Goal: Transaction & Acquisition: Purchase product/service

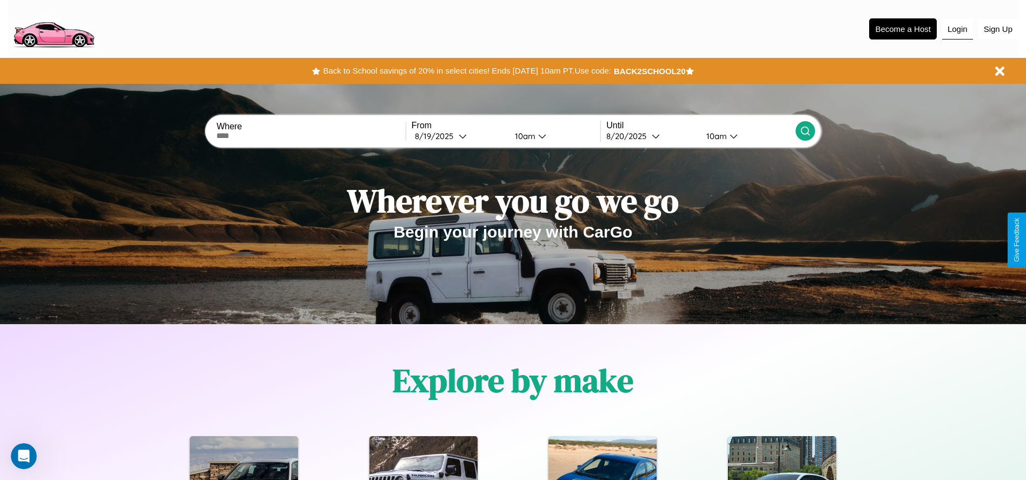
click at [957, 29] on button "Login" at bounding box center [957, 29] width 31 height 21
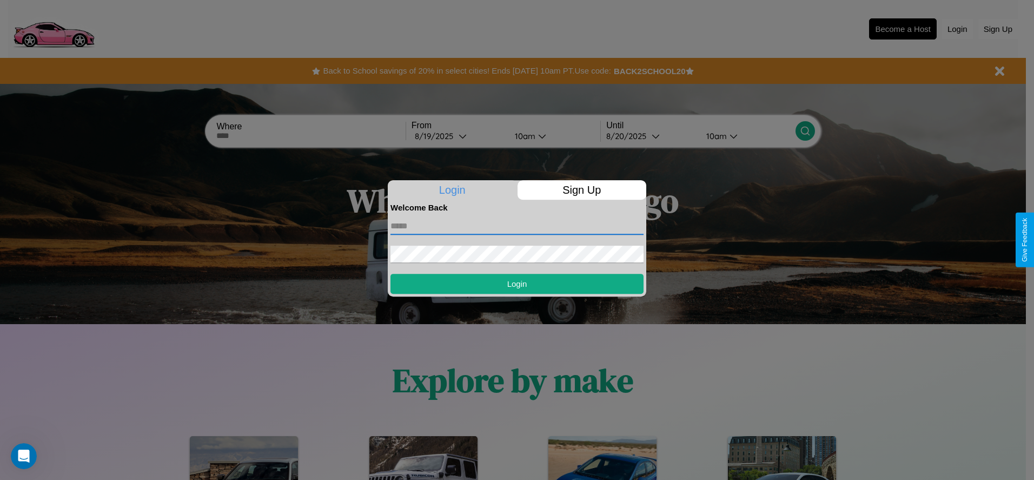
click at [517, 226] on input "text" at bounding box center [517, 225] width 253 height 17
type input "**********"
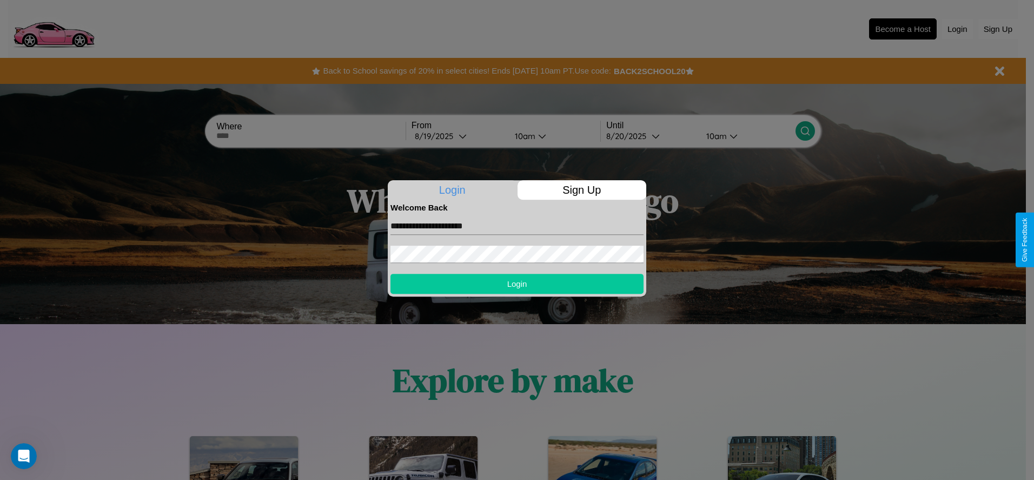
click at [517, 283] on button "Login" at bounding box center [517, 284] width 253 height 20
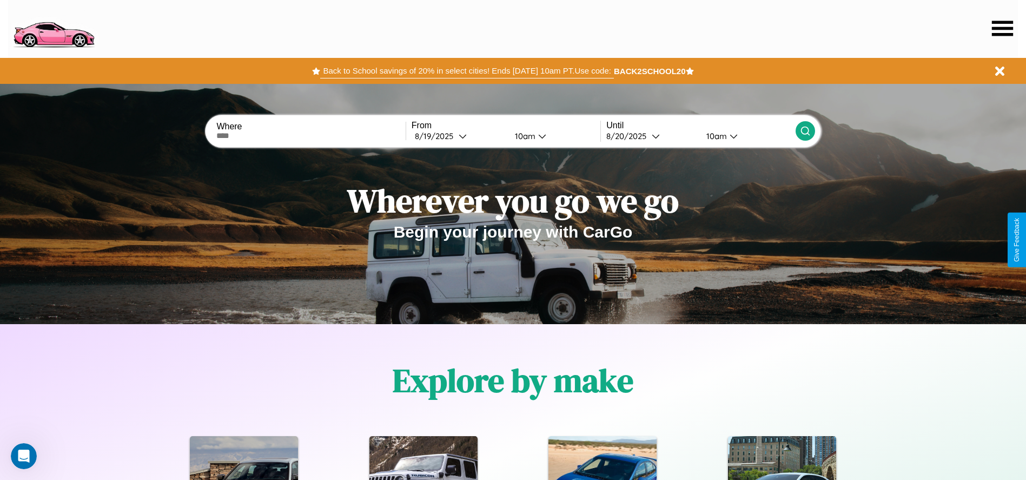
click at [467, 71] on button "Back to School savings of 20% in select cities! Ends 9/1 at 10am PT. Use code:" at bounding box center [466, 70] width 293 height 15
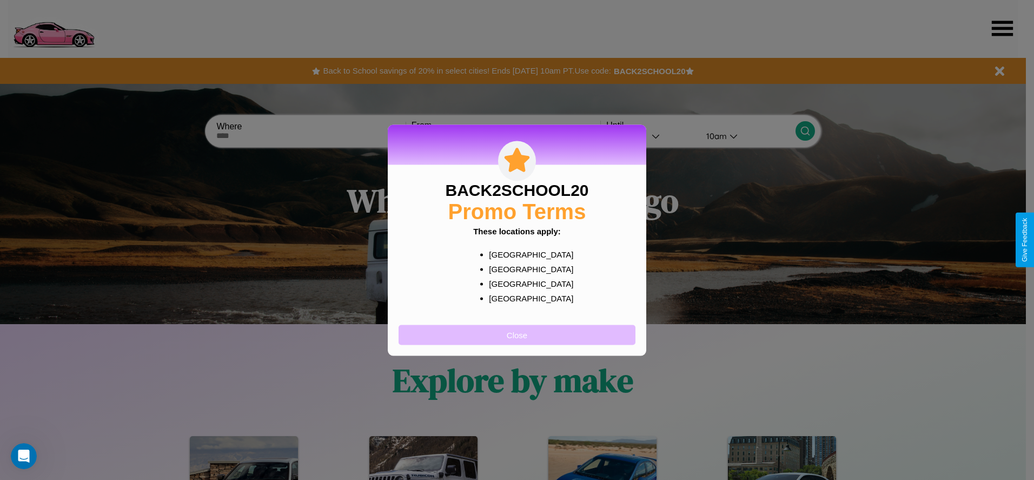
click at [517, 334] on button "Close" at bounding box center [517, 335] width 237 height 20
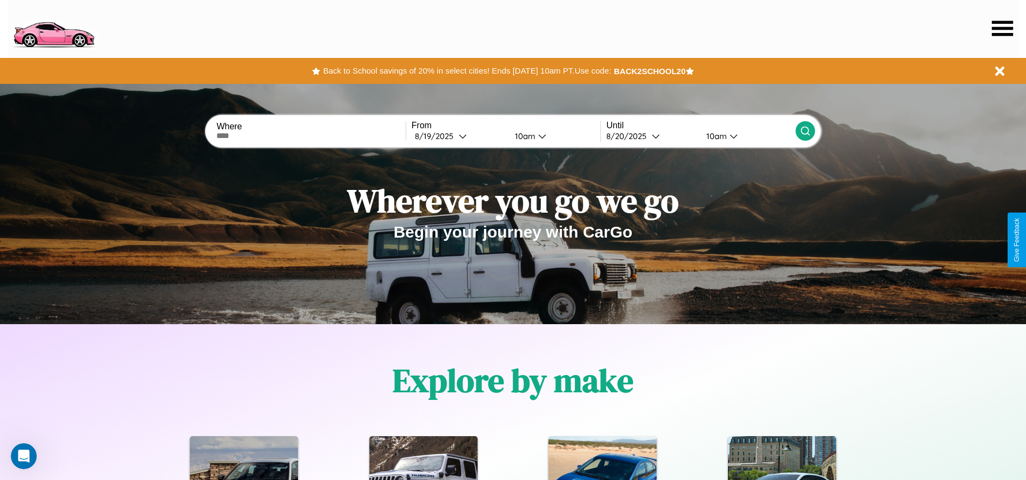
scroll to position [224, 0]
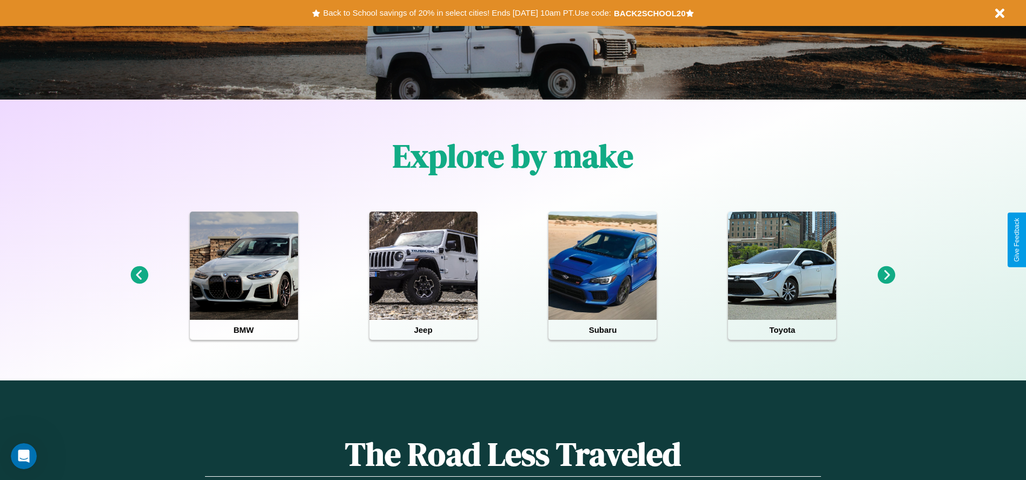
click at [886, 275] on icon at bounding box center [887, 275] width 18 height 18
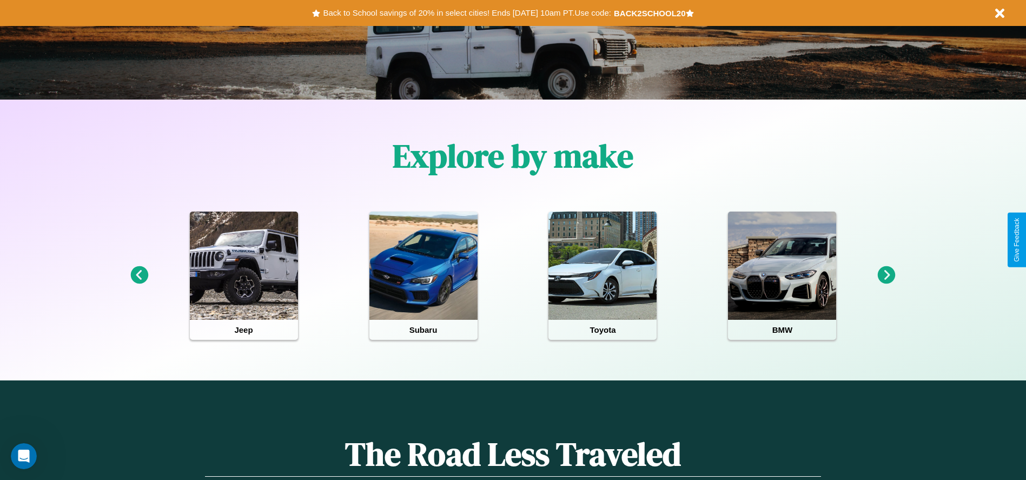
click at [886, 275] on icon at bounding box center [887, 275] width 18 height 18
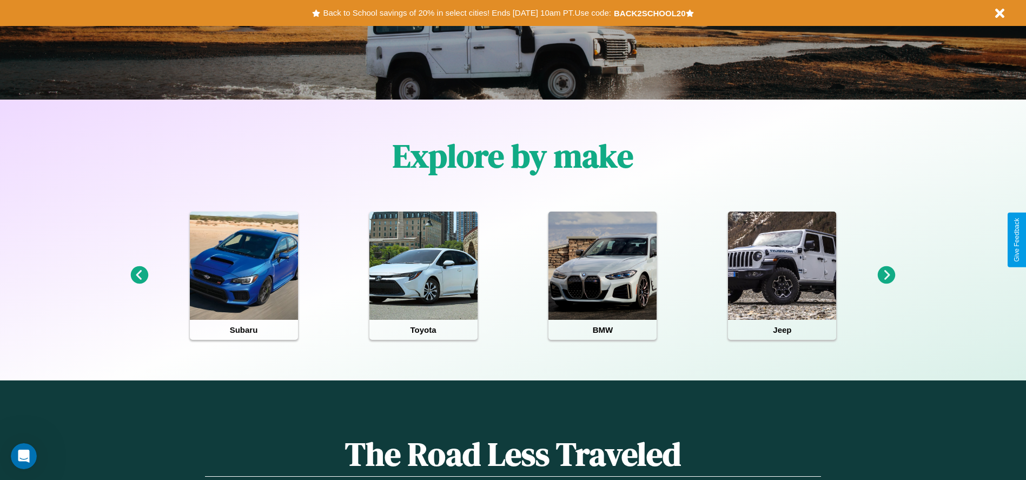
click at [139, 275] on icon at bounding box center [139, 275] width 18 height 18
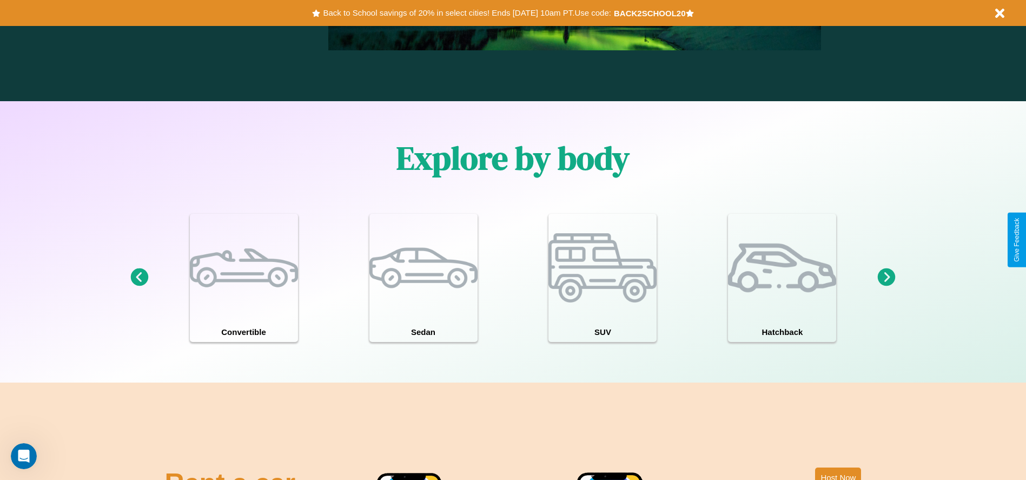
scroll to position [944, 0]
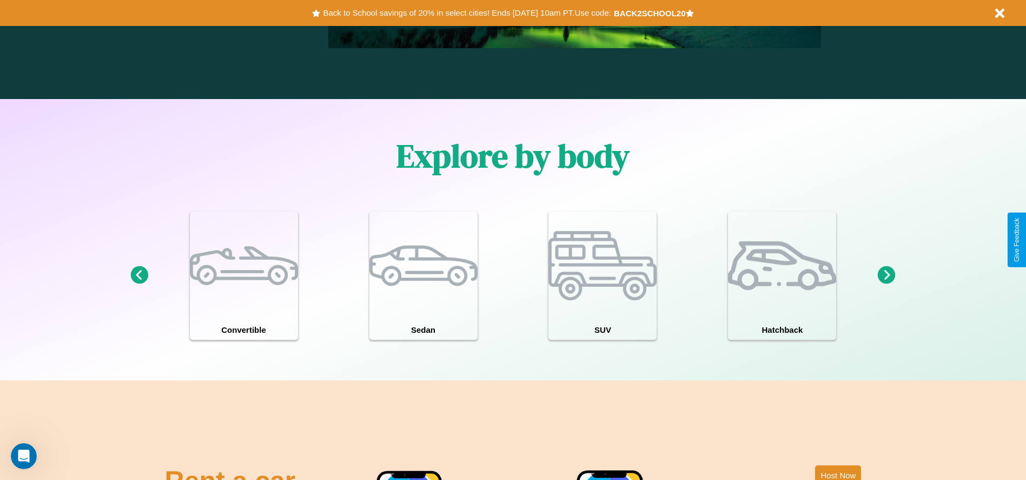
click at [886, 275] on icon at bounding box center [887, 275] width 18 height 18
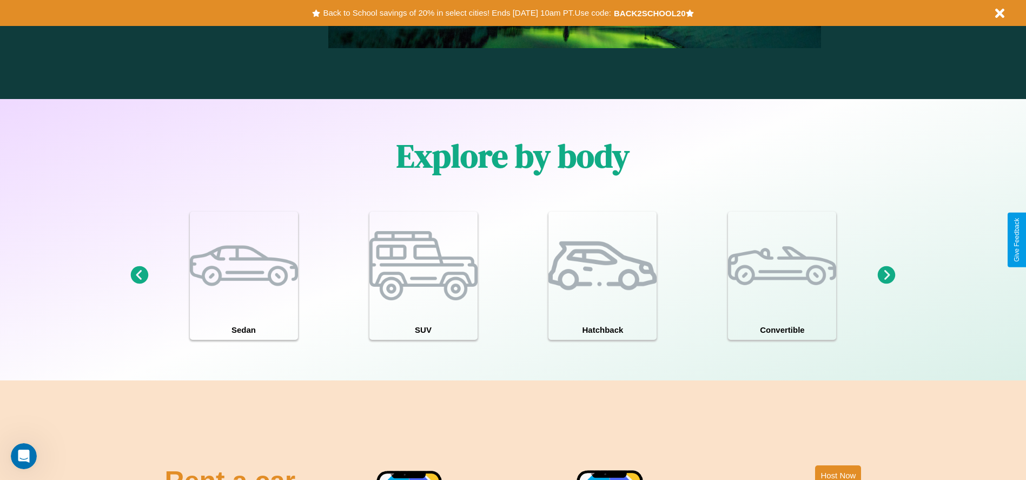
click at [139, 275] on icon at bounding box center [139, 275] width 18 height 18
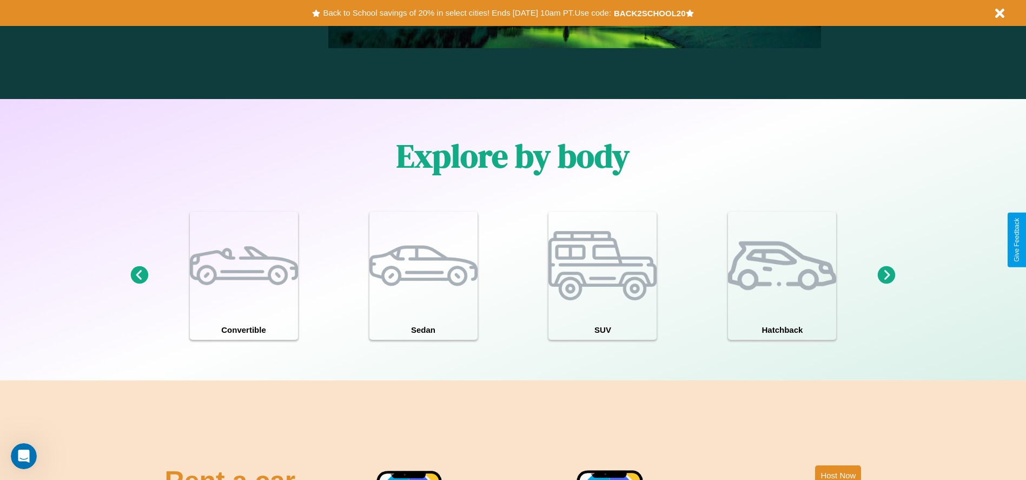
click at [139, 275] on icon at bounding box center [139, 275] width 18 height 18
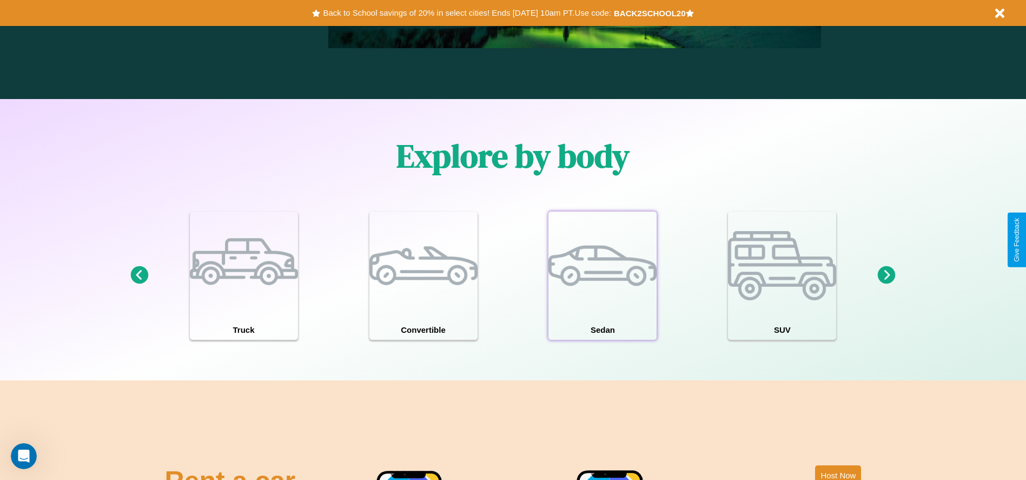
click at [603, 275] on div at bounding box center [602, 265] width 108 height 108
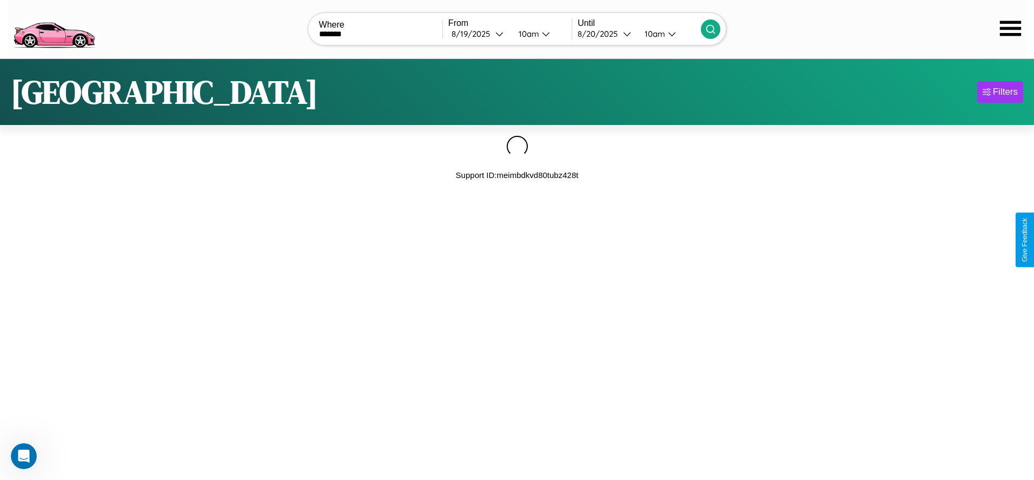
type input "*******"
click at [711, 29] on icon at bounding box center [710, 29] width 11 height 11
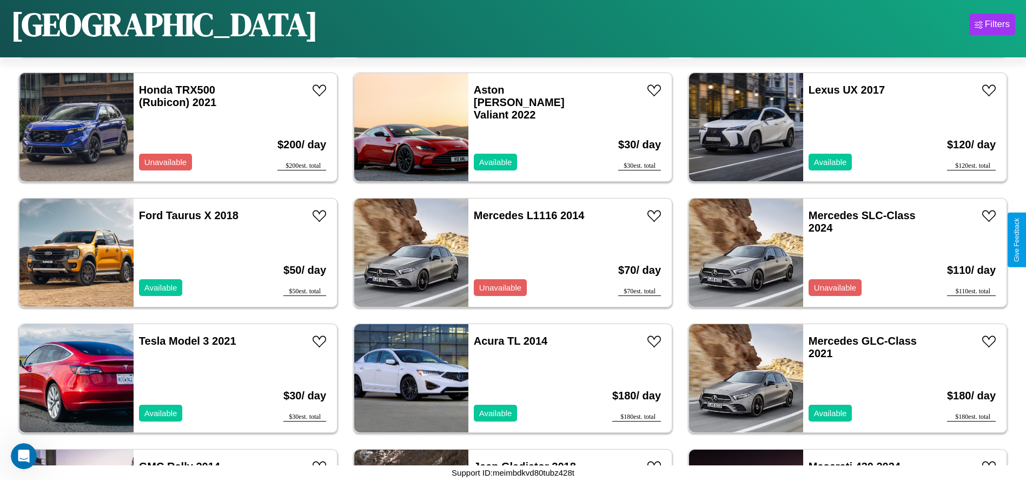
scroll to position [2128, 0]
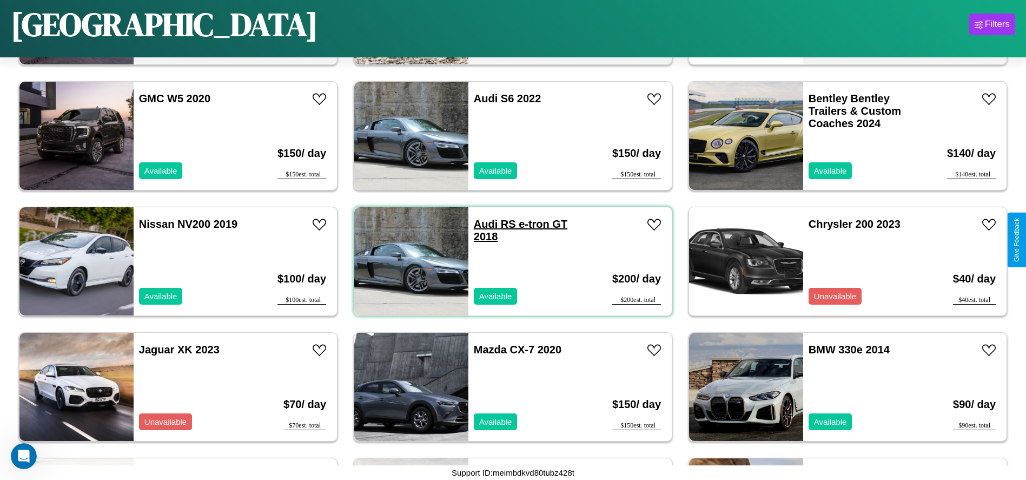
click at [482, 224] on link "Audi RS e-tron GT 2018" at bounding box center [521, 230] width 94 height 24
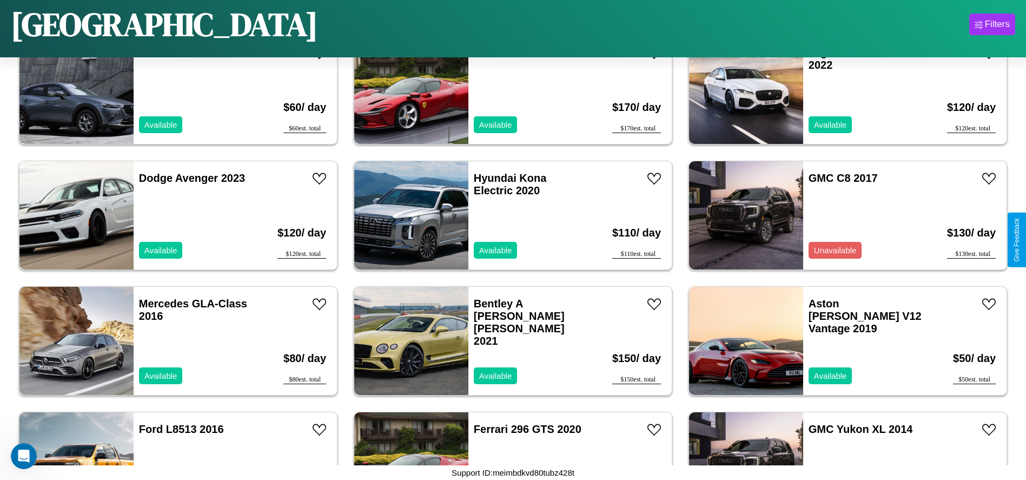
scroll to position [3509, 0]
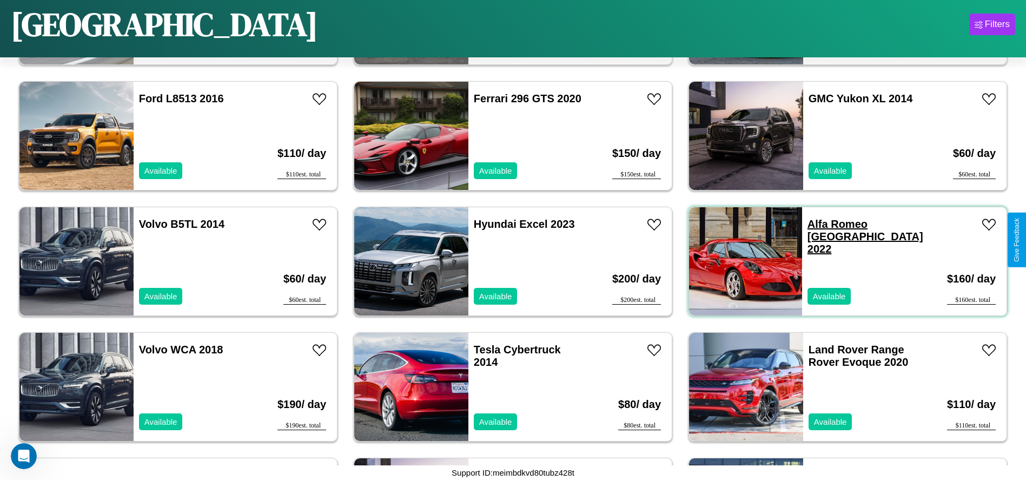
click at [832, 224] on link "Alfa Romeo Milano 2022" at bounding box center [866, 236] width 116 height 37
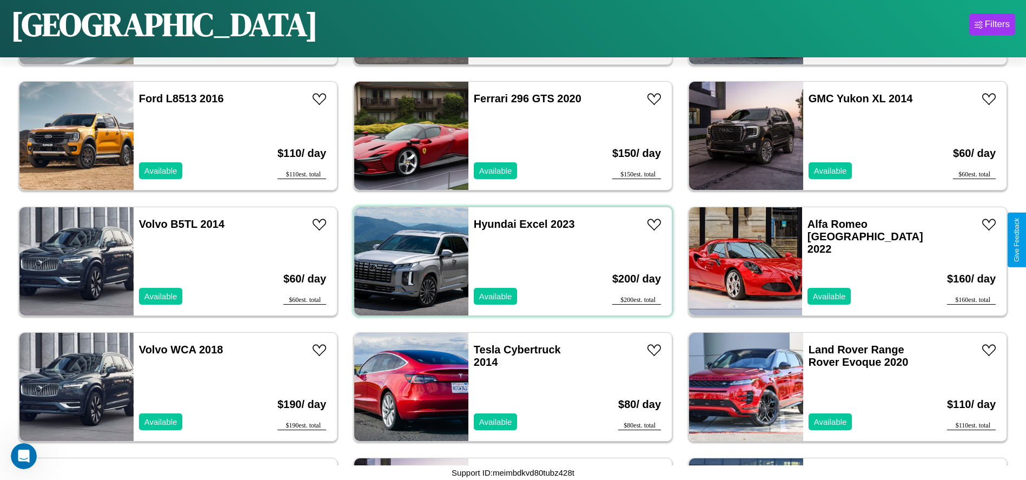
scroll to position [3634, 0]
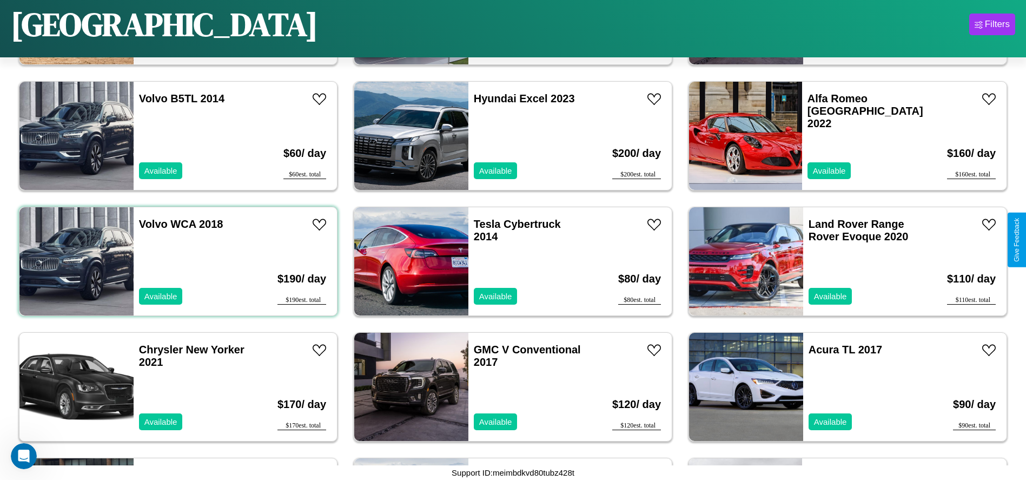
click at [177, 261] on div "Volvo WCA 2018 Available" at bounding box center [196, 261] width 125 height 108
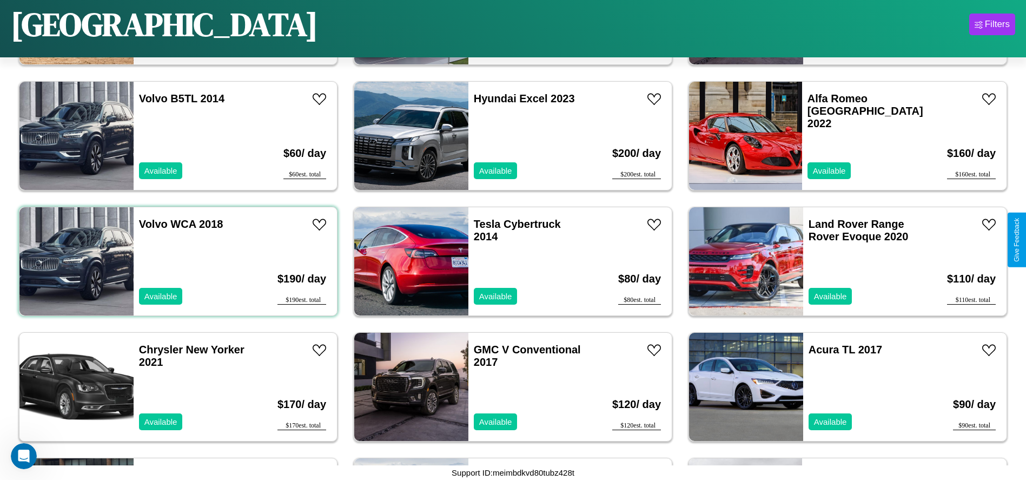
click at [177, 261] on div "Volvo WCA 2018 Available" at bounding box center [196, 261] width 125 height 108
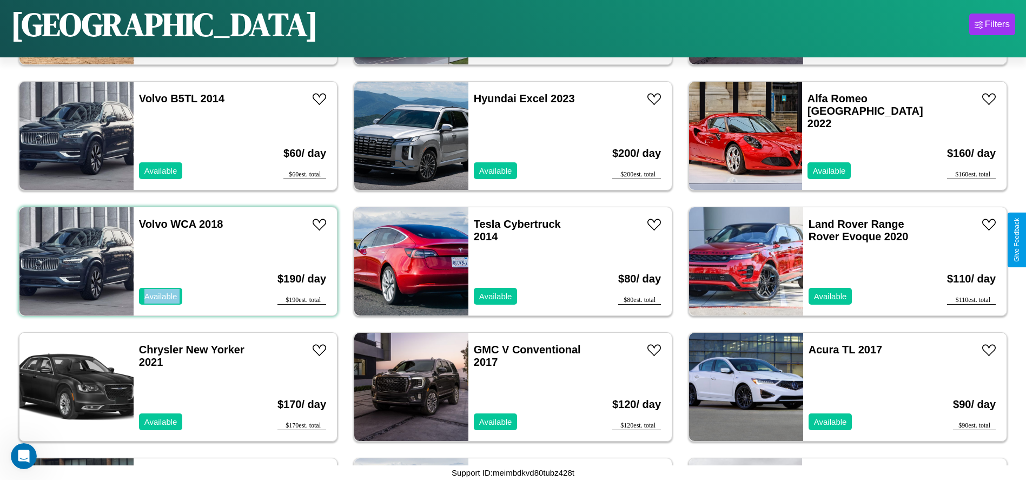
click at [177, 261] on div "Volvo WCA 2018 Available" at bounding box center [196, 261] width 125 height 108
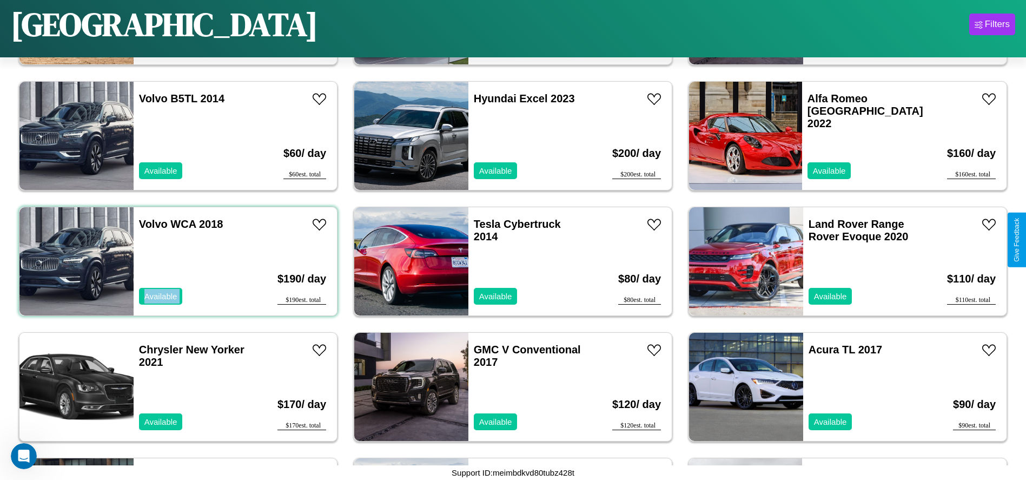
click at [177, 261] on div "Volvo WCA 2018 Available" at bounding box center [196, 261] width 125 height 108
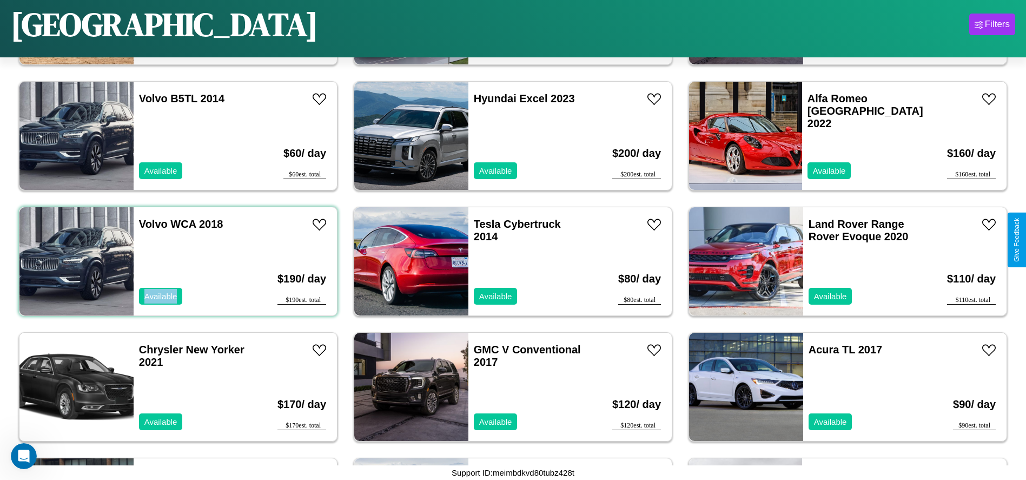
click at [177, 261] on div "Volvo WCA 2018 Available" at bounding box center [196, 261] width 125 height 108
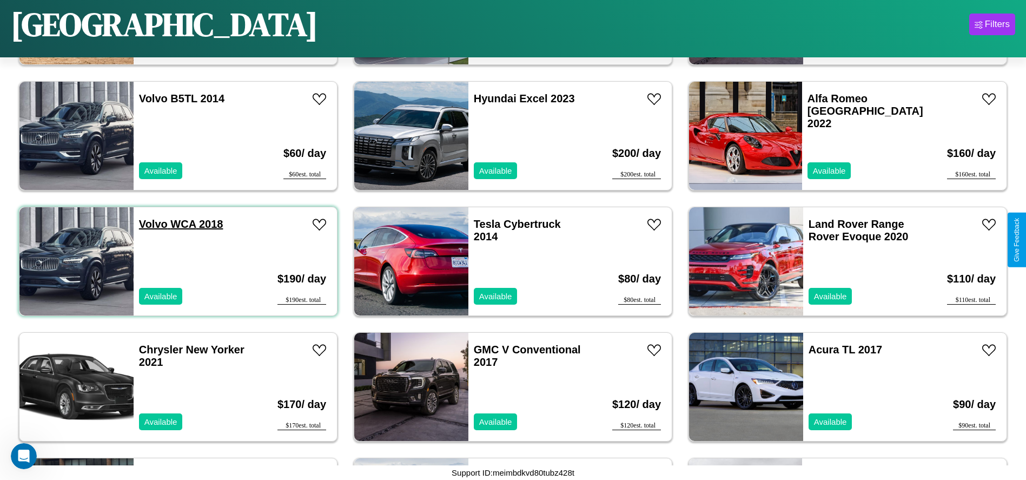
click at [152, 224] on link "Volvo WCA 2018" at bounding box center [181, 224] width 84 height 12
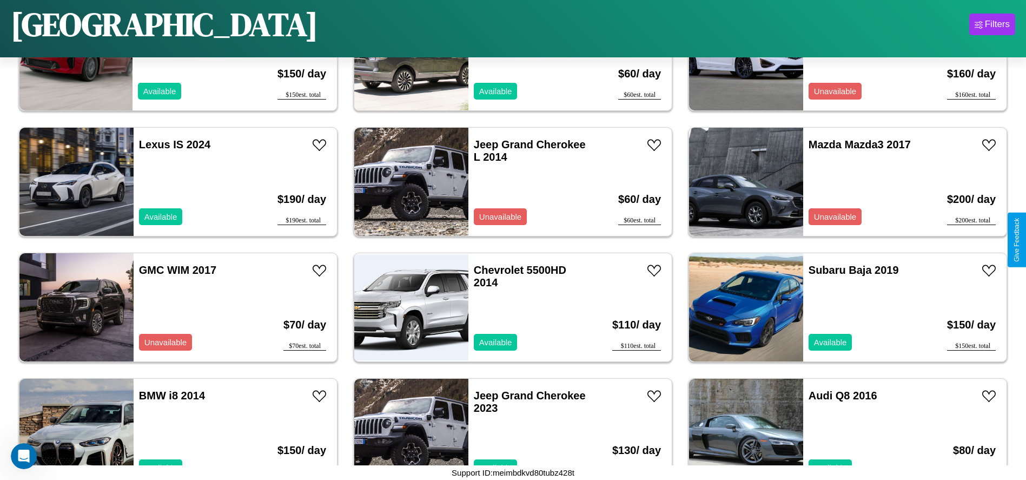
scroll to position [4763, 0]
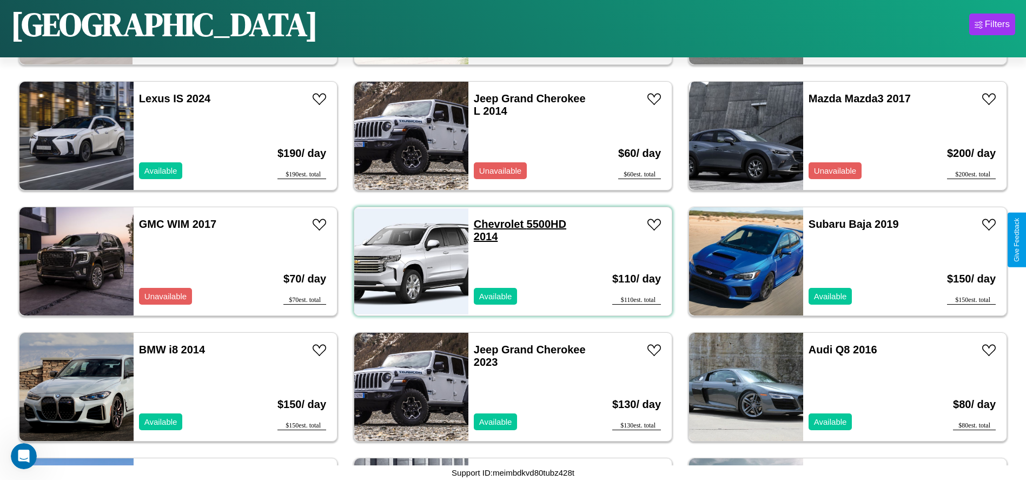
click at [494, 224] on link "Chevrolet 5500HD 2014" at bounding box center [520, 230] width 92 height 24
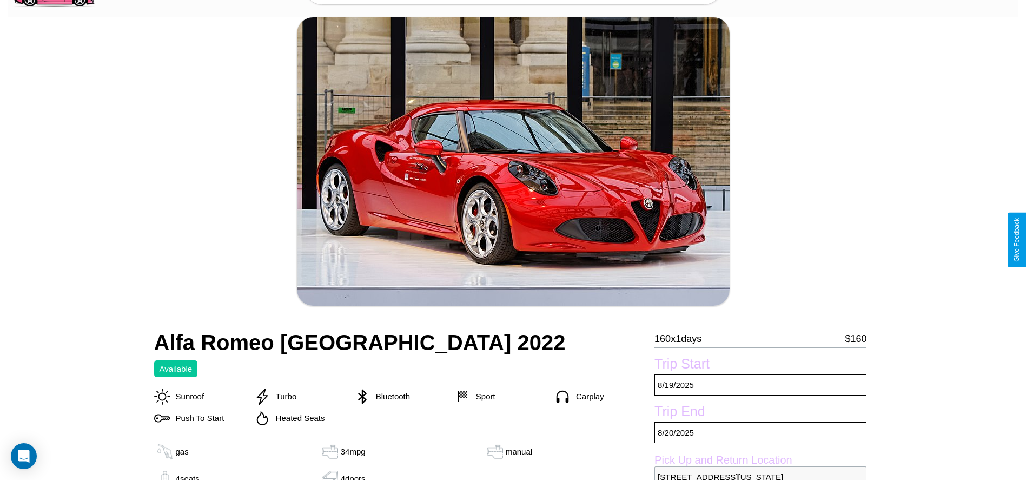
scroll to position [186, 0]
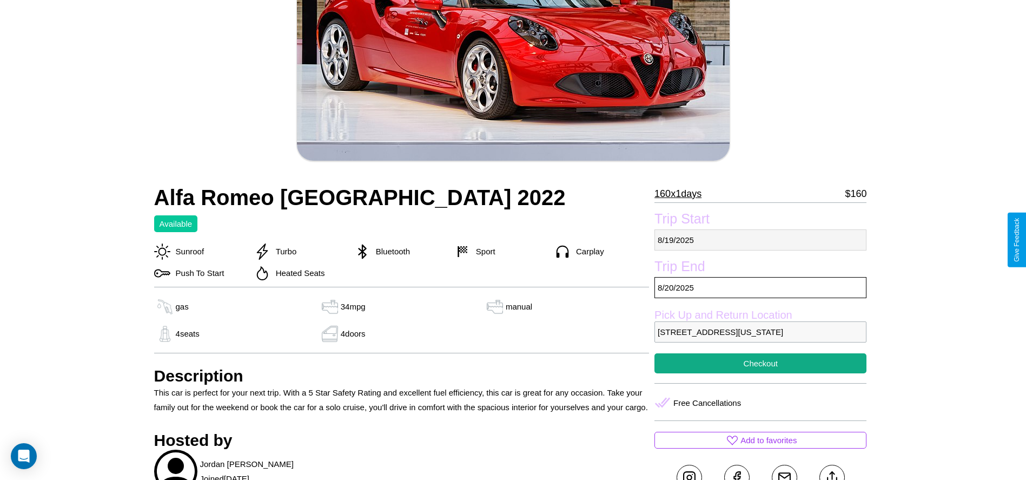
click at [760, 240] on p "8 / 19 / 2025" at bounding box center [760, 239] width 212 height 21
select select "*"
select select "****"
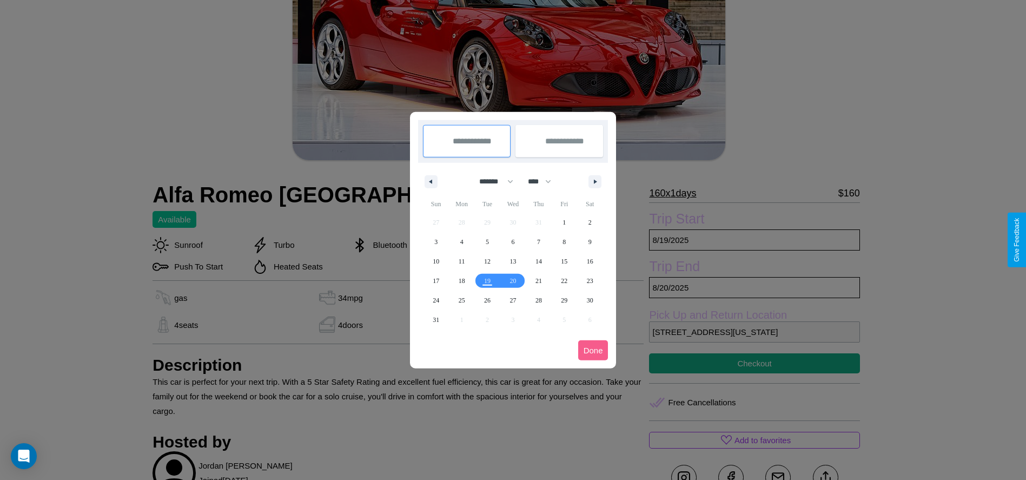
scroll to position [0, 0]
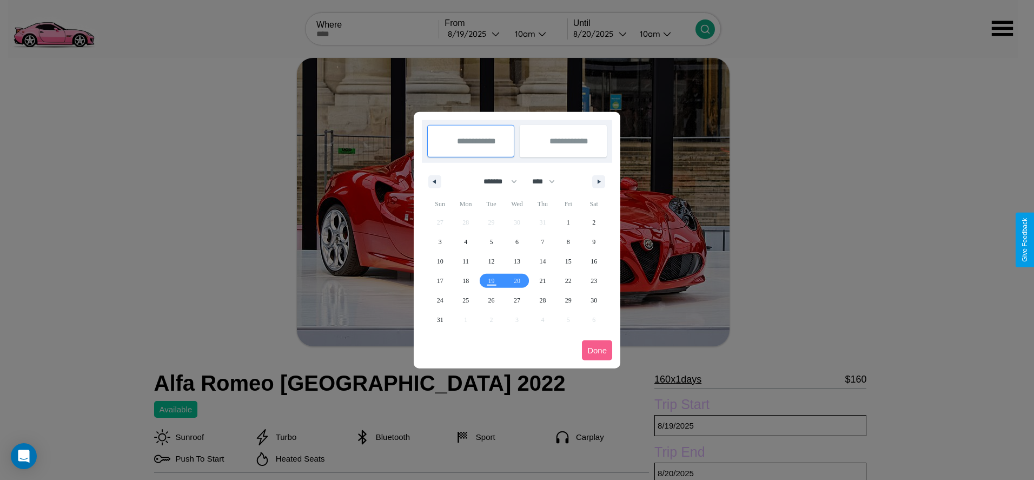
click at [475, 34] on div at bounding box center [517, 240] width 1034 height 480
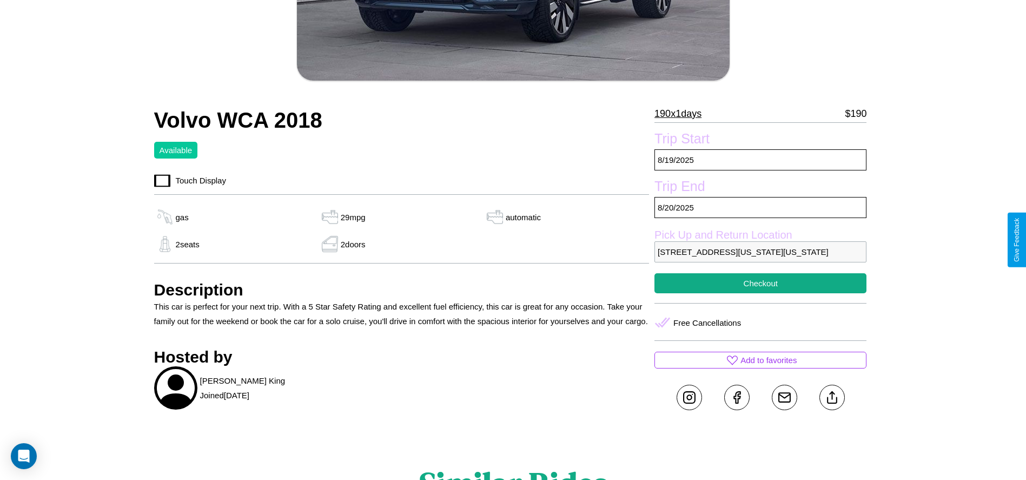
scroll to position [267, 0]
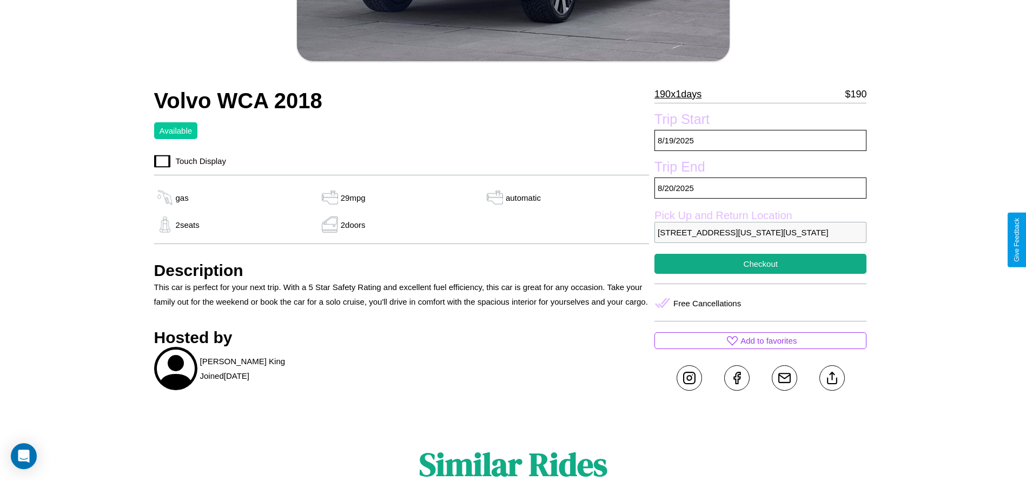
click at [760, 240] on p "[STREET_ADDRESS][US_STATE][US_STATE]" at bounding box center [760, 232] width 212 height 21
click at [760, 240] on p "3602 Washington Street Atlanta Georgia 70210 United States" at bounding box center [760, 232] width 212 height 21
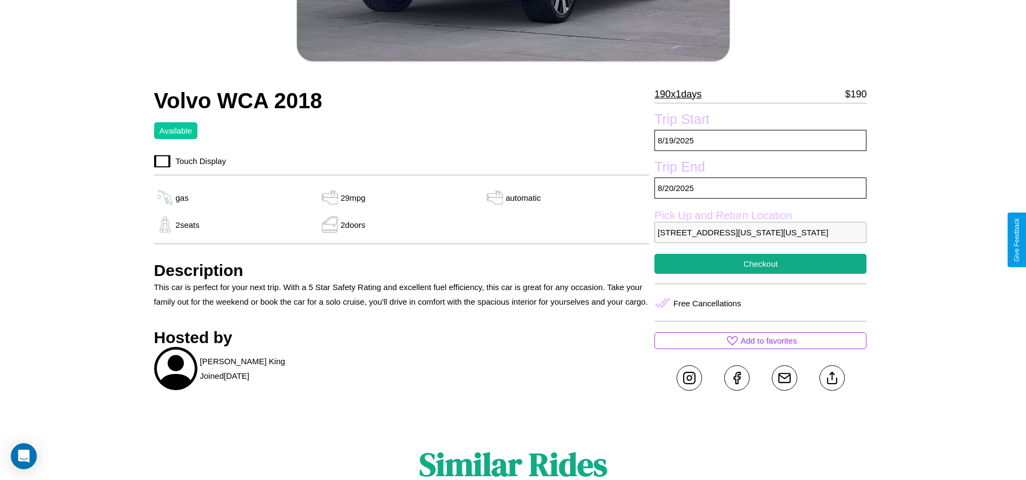
click at [760, 240] on p "3602 Washington Street Atlanta Georgia 70210 United States" at bounding box center [760, 232] width 212 height 21
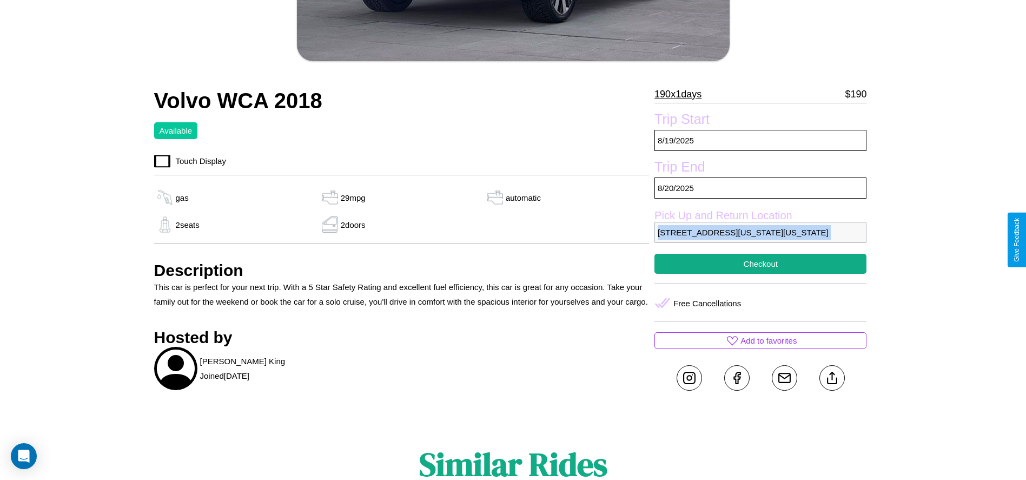
click at [760, 240] on p "3602 Washington Street Atlanta Georgia 70210 United States" at bounding box center [760, 232] width 212 height 21
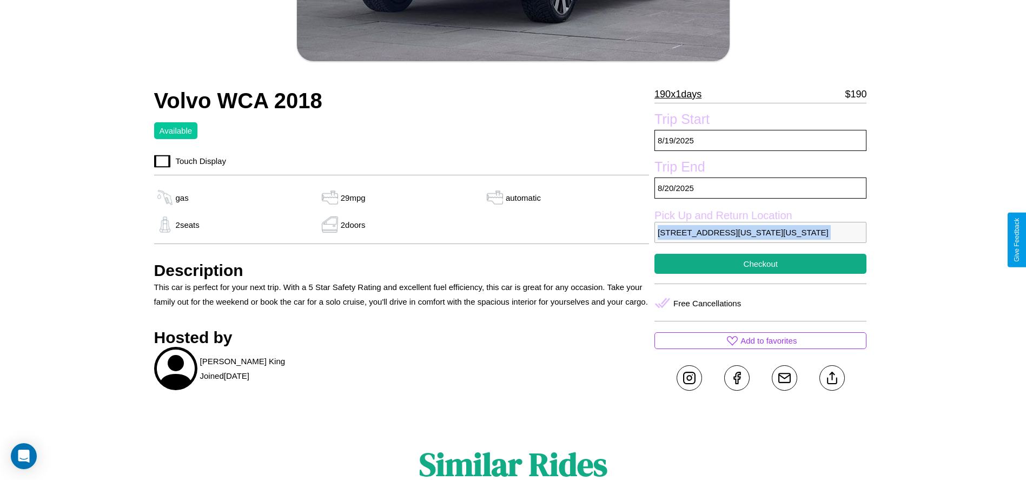
click at [760, 240] on p "3602 Washington Street Atlanta Georgia 70210 United States" at bounding box center [760, 232] width 212 height 21
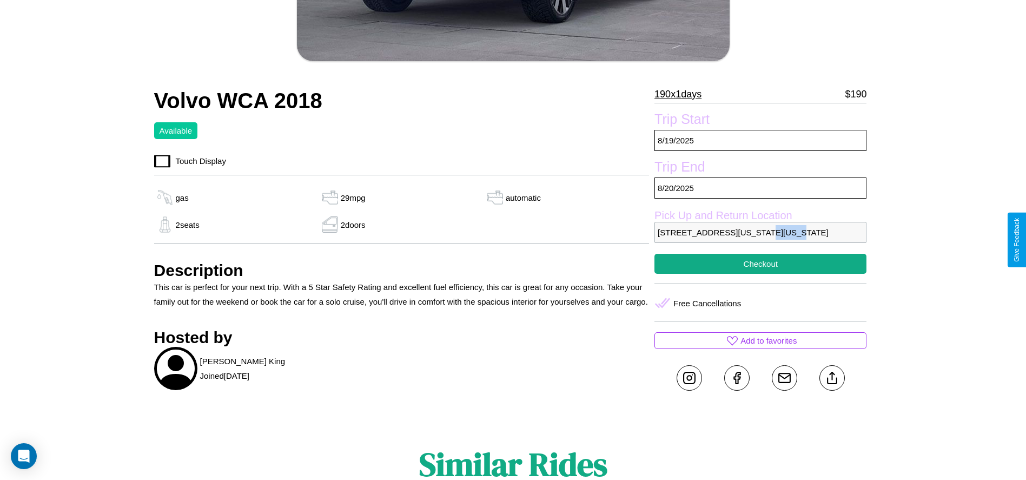
click at [760, 240] on p "3602 Washington Street Atlanta Georgia 70210 United States" at bounding box center [760, 232] width 212 height 21
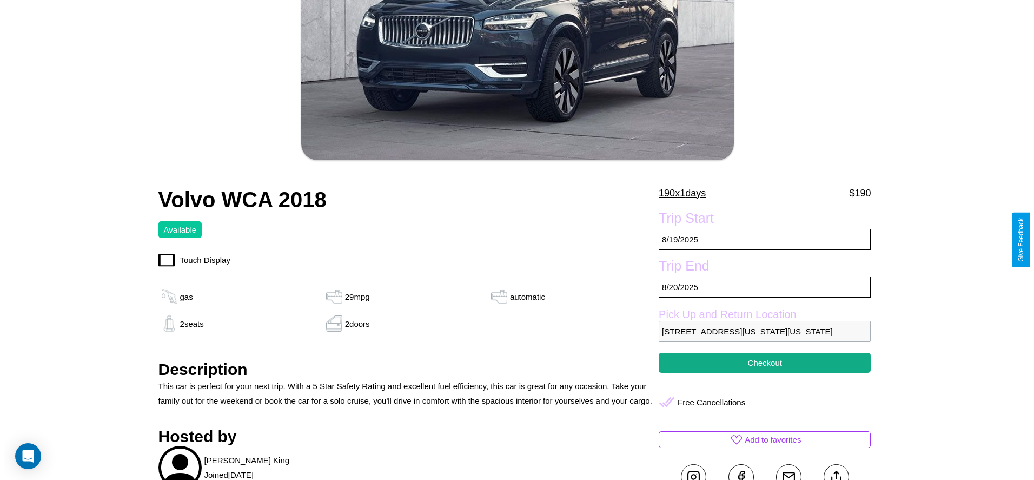
scroll to position [168, 0]
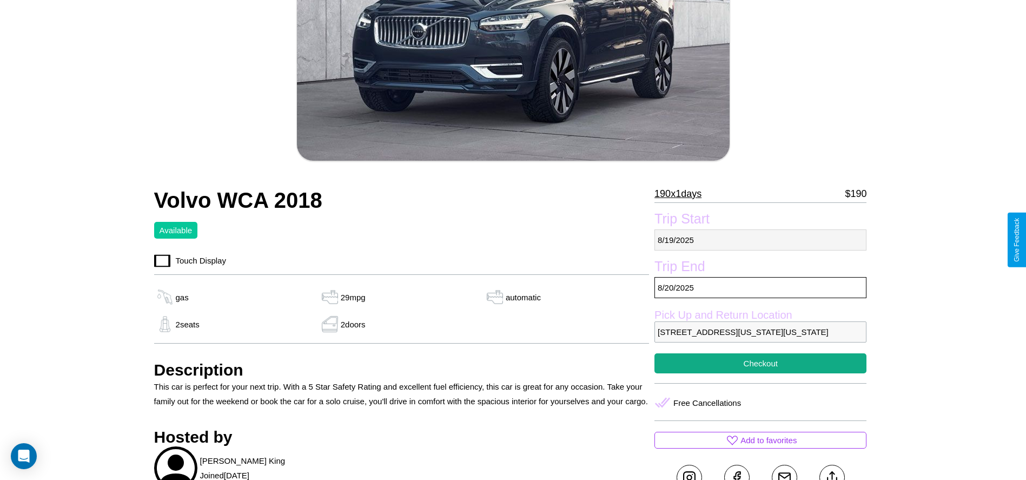
click at [760, 240] on p "8 / 19 / 2025" at bounding box center [760, 239] width 212 height 21
select select "*"
select select "****"
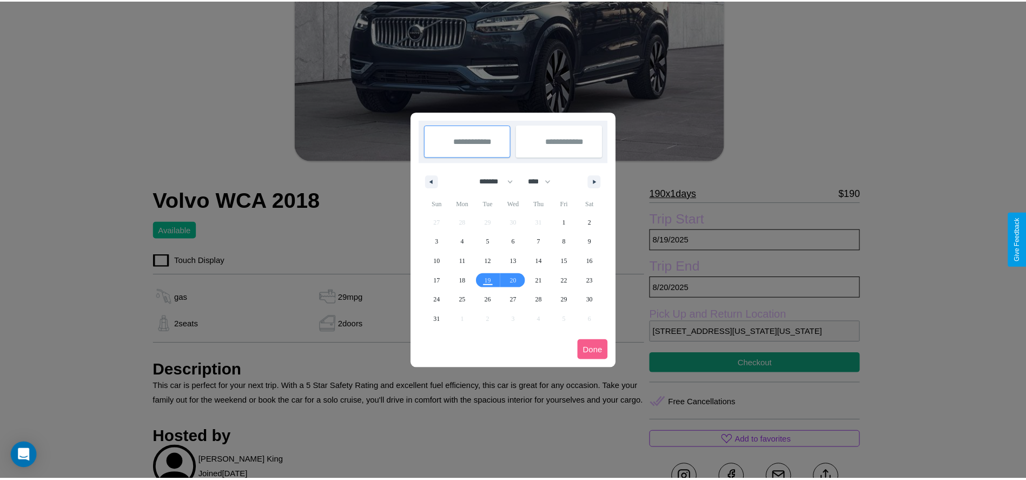
scroll to position [0, 0]
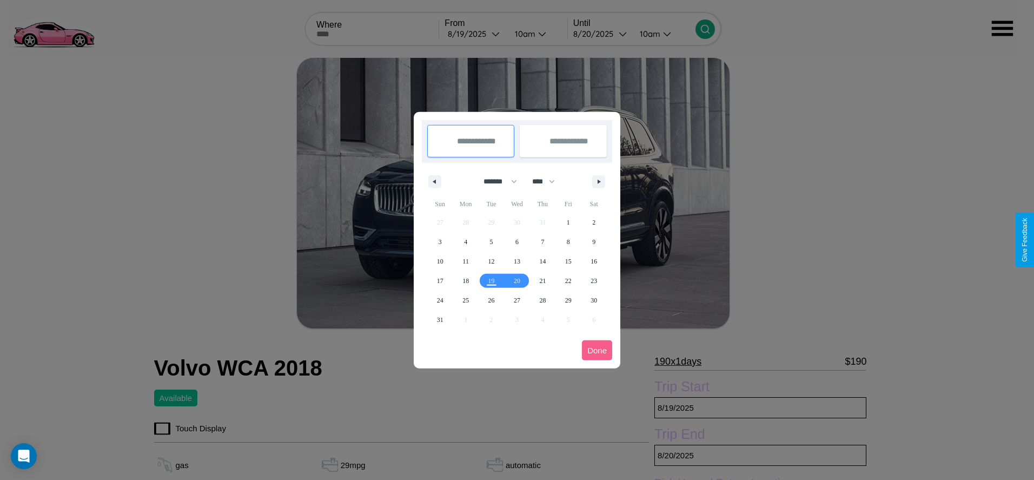
click at [475, 34] on div at bounding box center [517, 240] width 1034 height 480
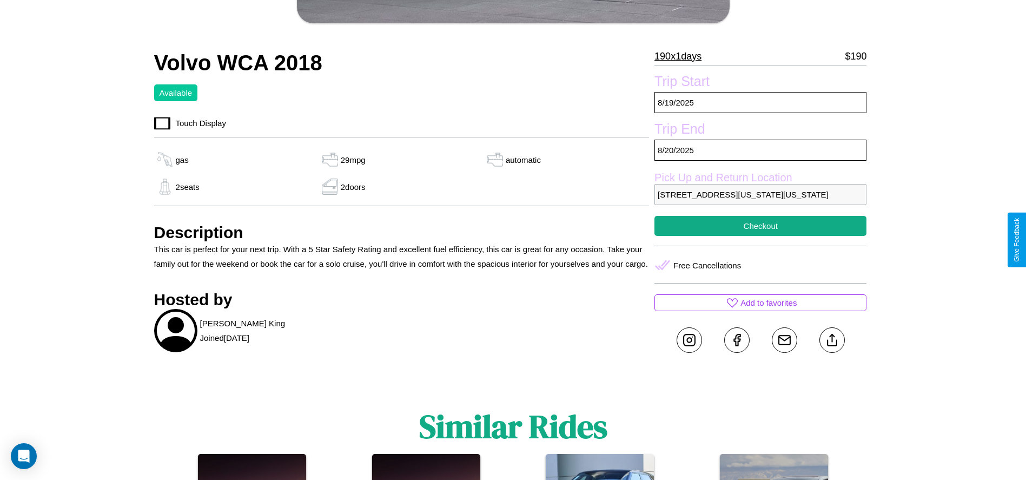
scroll to position [306, 0]
click at [760, 235] on button "Checkout" at bounding box center [760, 225] width 212 height 20
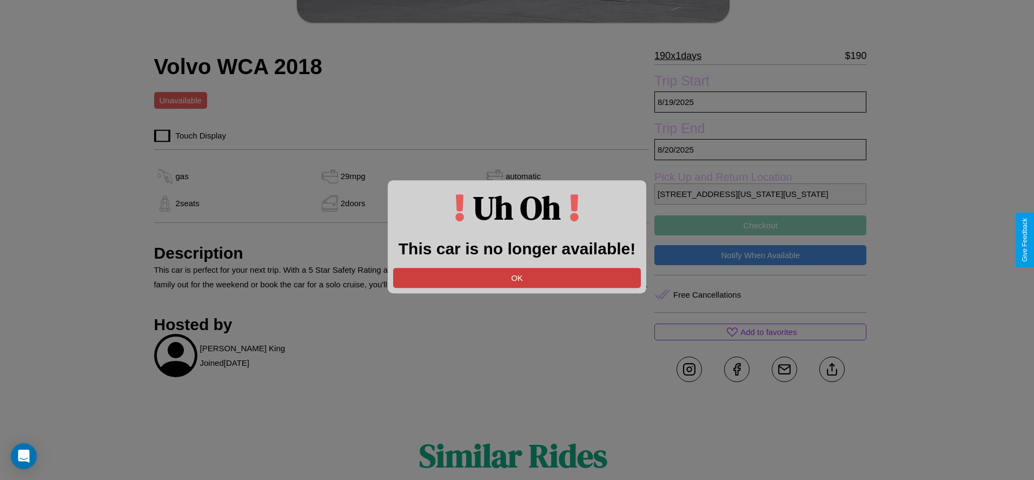
click at [517, 277] on button "OK" at bounding box center [517, 278] width 248 height 20
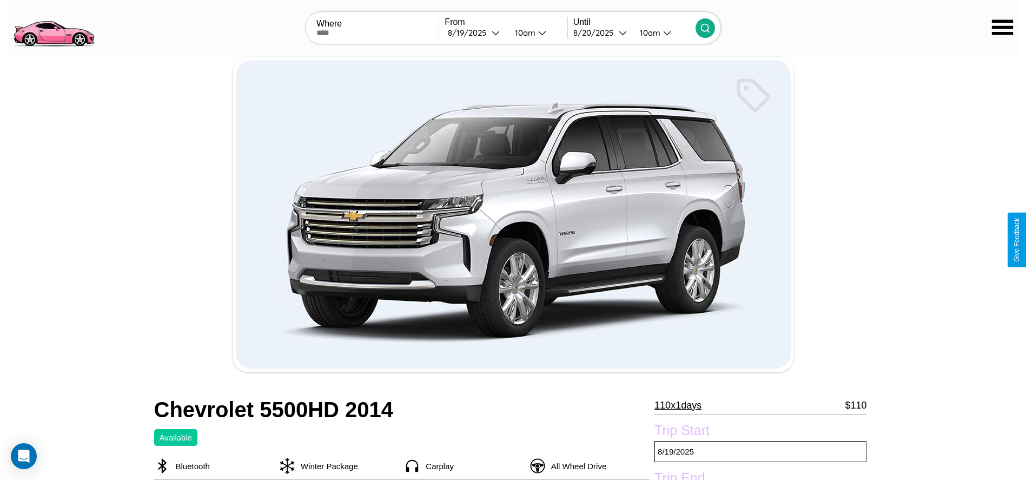
scroll to position [173, 0]
